Goal: Information Seeking & Learning: Understand process/instructions

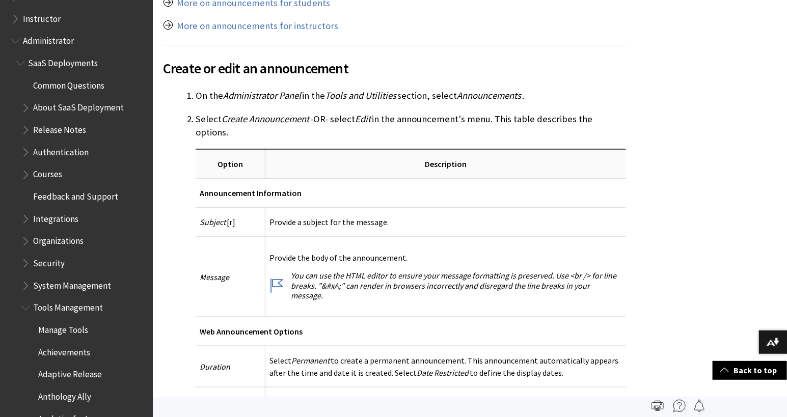
scroll to position [1000, 0]
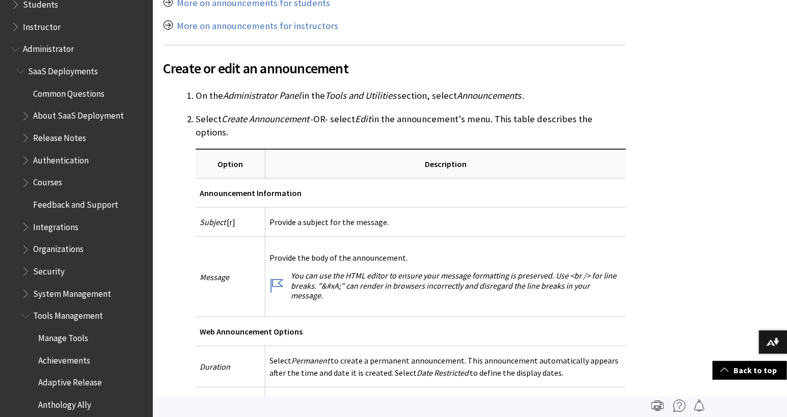
click at [15, 49] on span "Book outline for Blackboard Learn Help" at bounding box center [16, 47] width 11 height 13
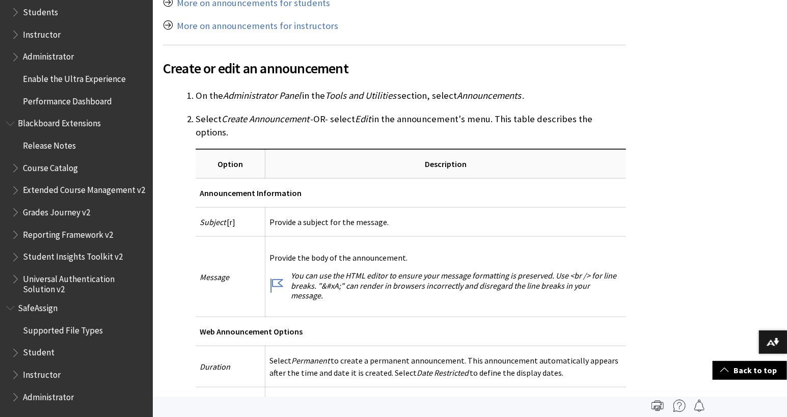
scroll to position [992, 0]
click at [15, 34] on span "Book outline for Blackboard Learn Help" at bounding box center [16, 33] width 11 height 13
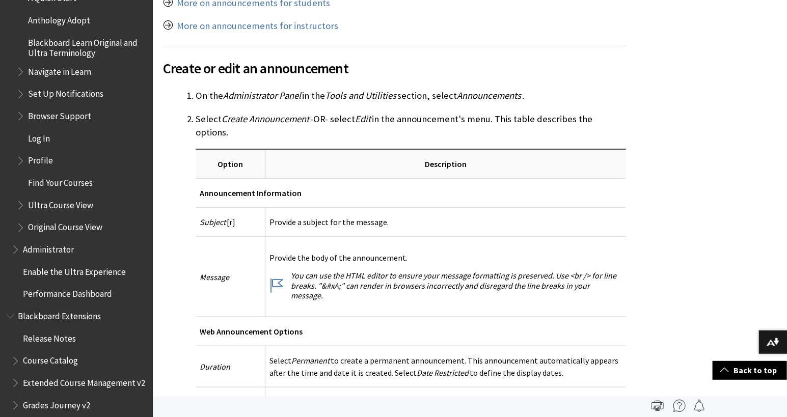
scroll to position [1051, 0]
click at [23, 210] on span "Ultra Course View" at bounding box center [81, 205] width 130 height 17
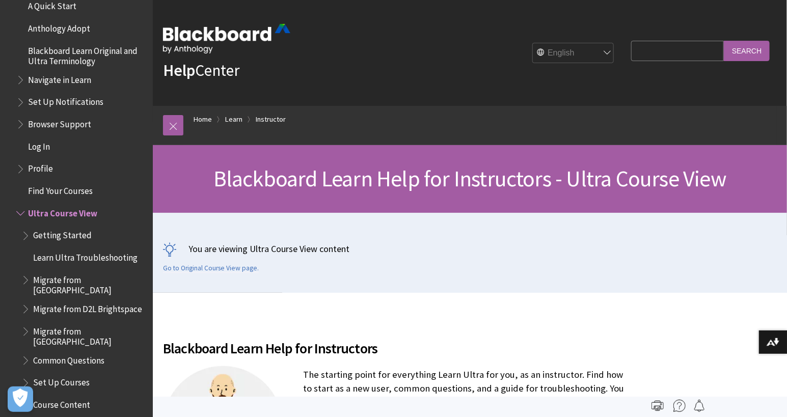
scroll to position [1043, 0]
click at [665, 54] on input "Search Query" at bounding box center [677, 51] width 93 height 20
type input "groups"
click at [724, 41] on input "Search" at bounding box center [747, 51] width 46 height 20
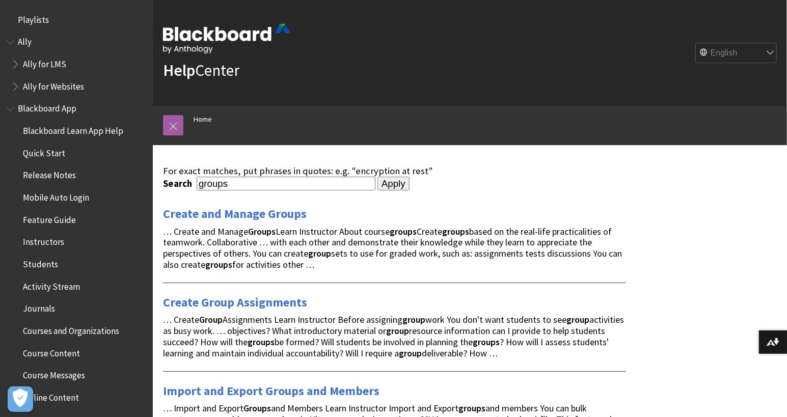
drag, startPoint x: 240, startPoint y: 184, endPoint x: 112, endPoint y: 181, distance: 128.9
type input "analytics"
click at [377, 177] on input "Apply" at bounding box center [393, 184] width 32 height 14
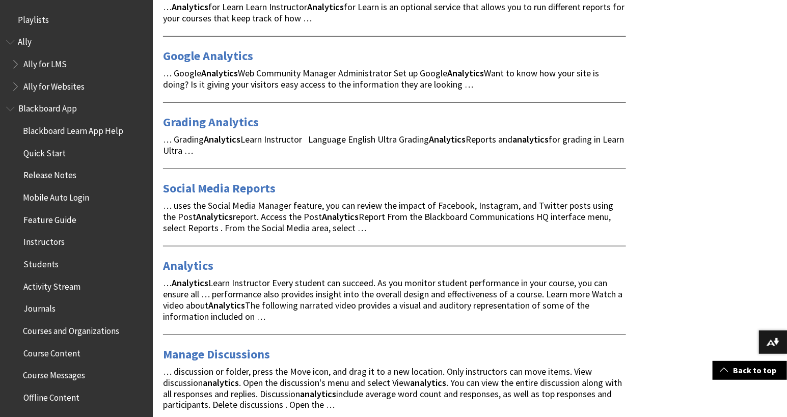
scroll to position [404, 0]
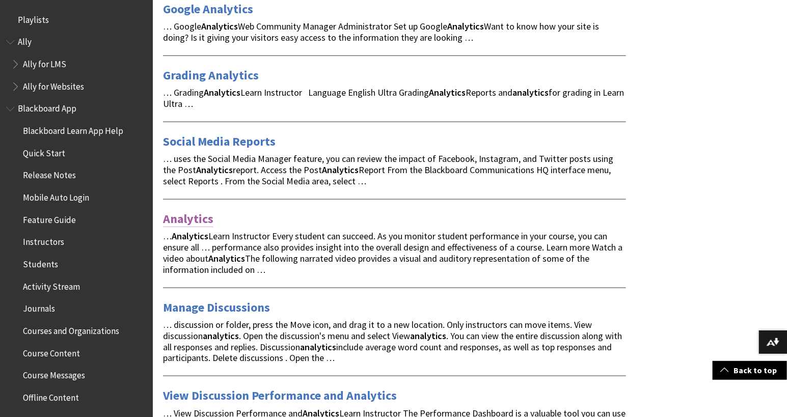
click at [197, 217] on link "Analytics" at bounding box center [188, 219] width 50 height 16
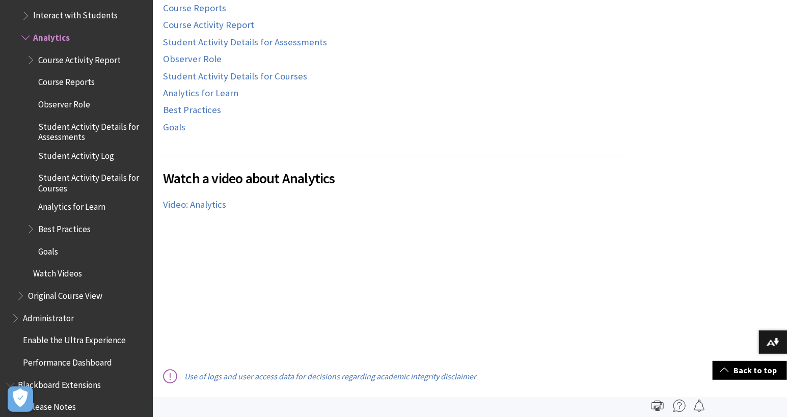
scroll to position [477, 0]
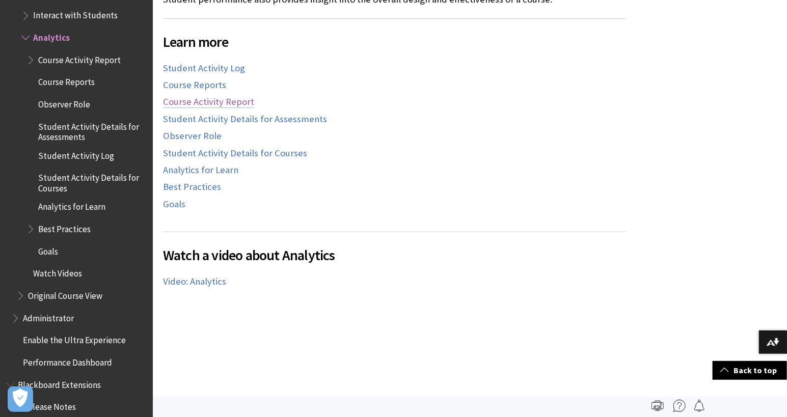
click at [241, 102] on link "Course Activity Report" at bounding box center [208, 102] width 91 height 12
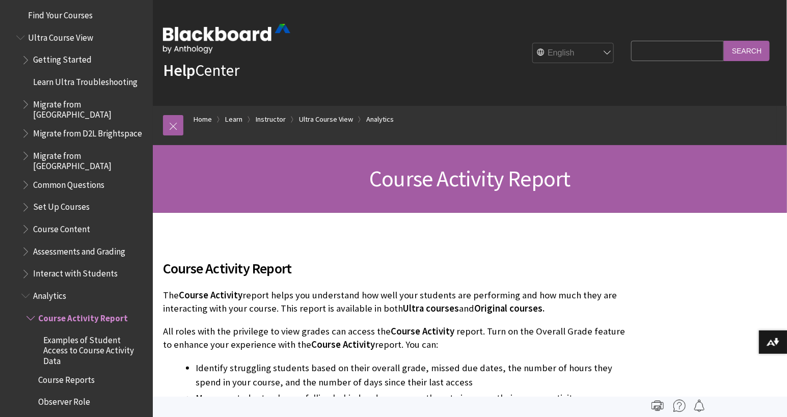
scroll to position [1138, 0]
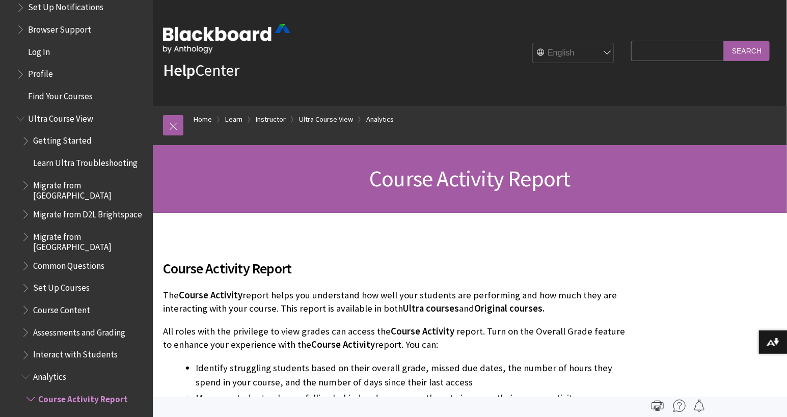
click at [675, 49] on input "Search Query" at bounding box center [677, 51] width 93 height 20
click at [675, 50] on input "Search Query" at bounding box center [677, 51] width 93 height 20
type input "navigating"
click at [724, 41] on input "Search" at bounding box center [747, 51] width 46 height 20
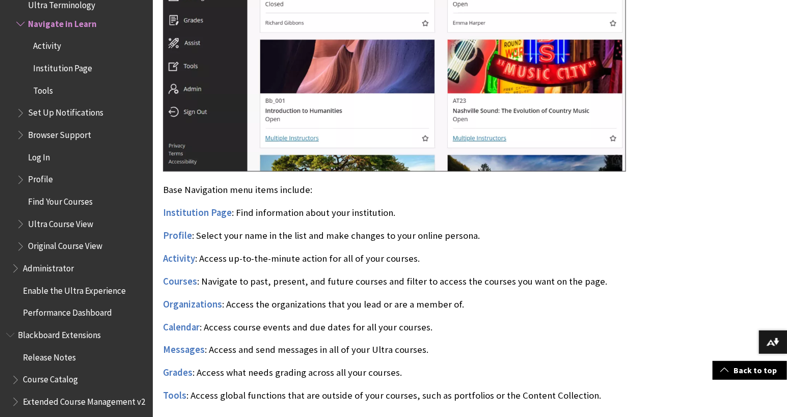
scroll to position [619, 0]
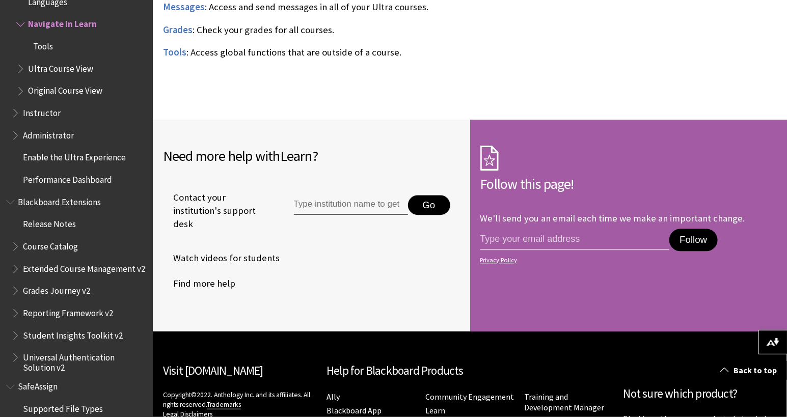
scroll to position [1031, 0]
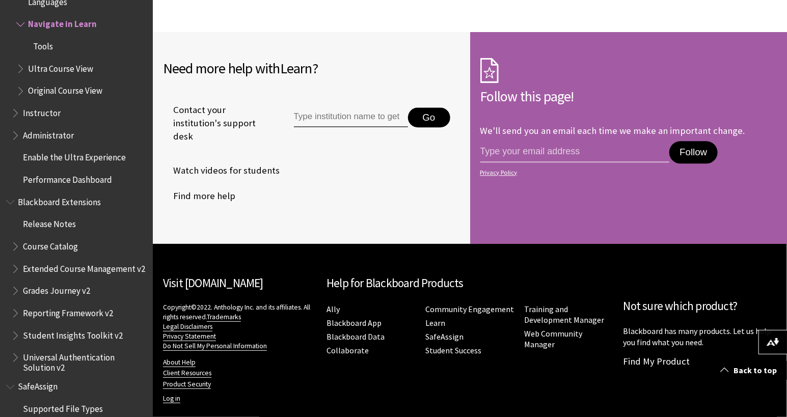
click at [249, 163] on span "Watch videos for students" at bounding box center [221, 170] width 117 height 15
